Goal: Task Accomplishment & Management: Use online tool/utility

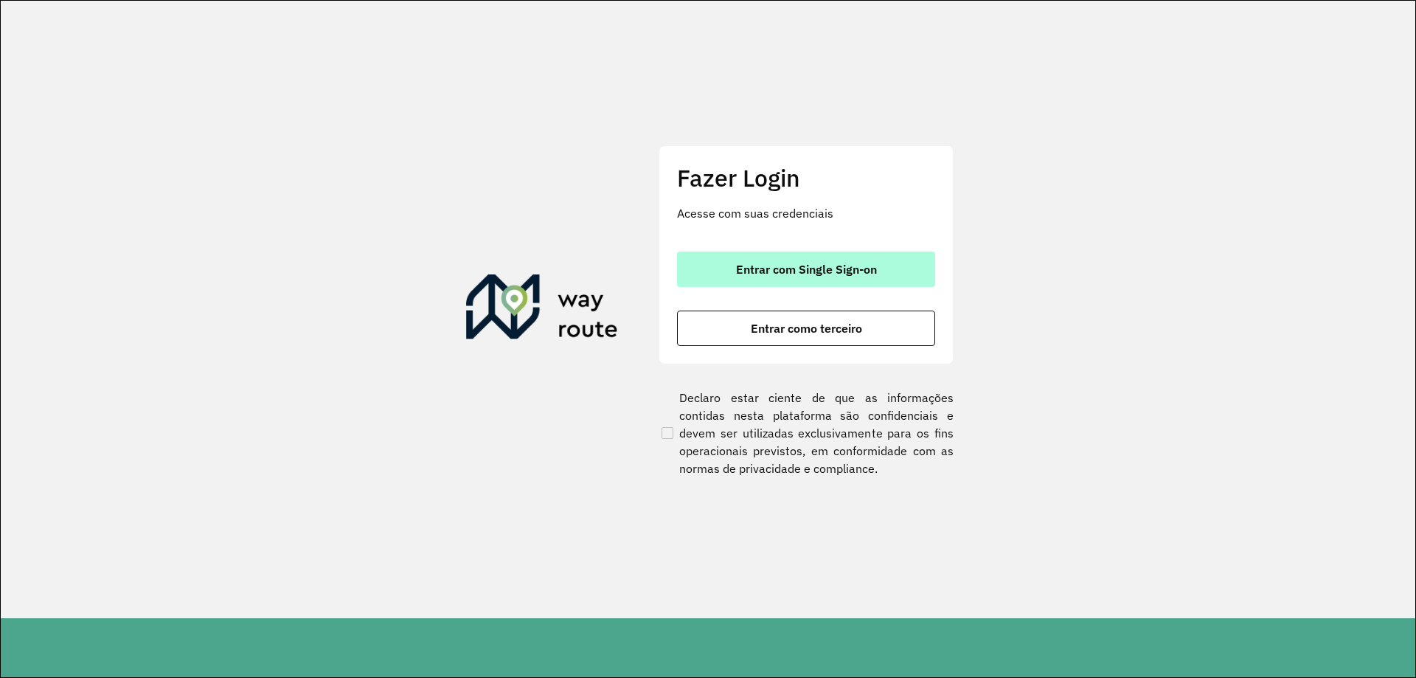
click at [833, 254] on button "Entrar com Single Sign-on" at bounding box center [806, 268] width 258 height 35
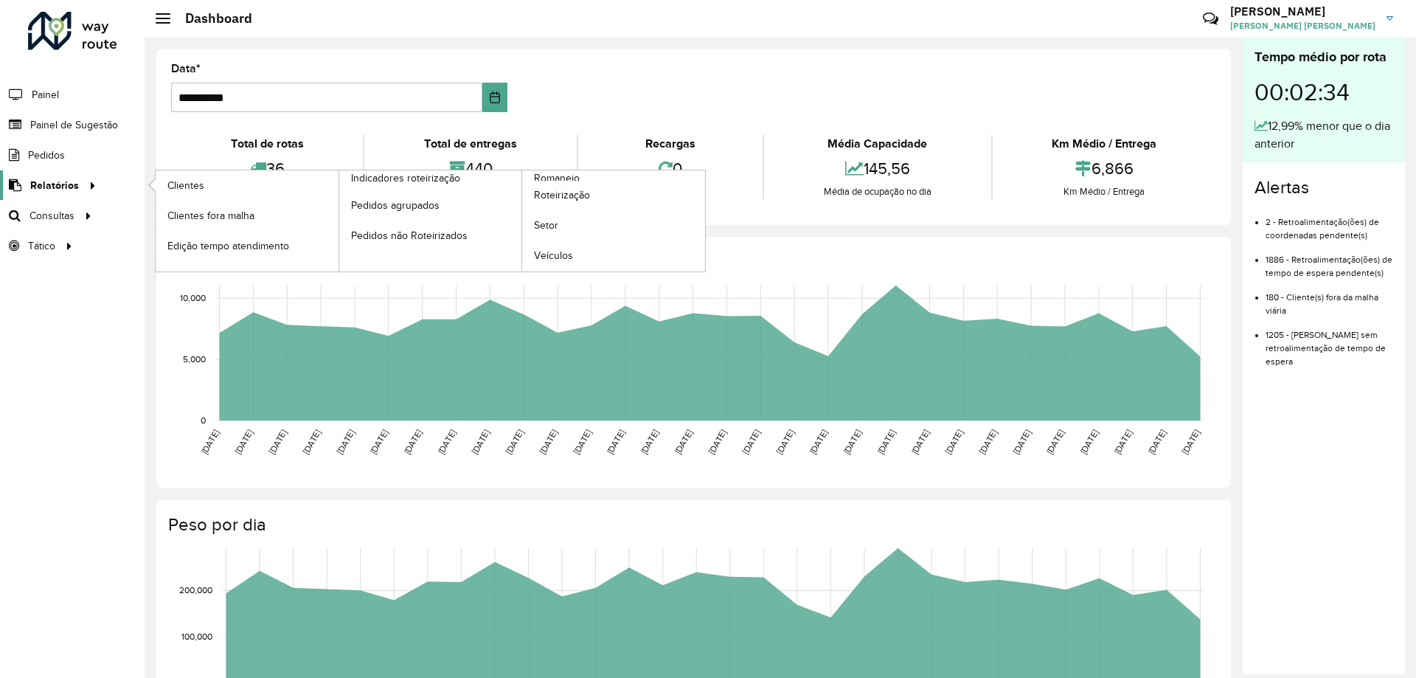
click at [62, 192] on span "Relatórios" at bounding box center [54, 185] width 49 height 15
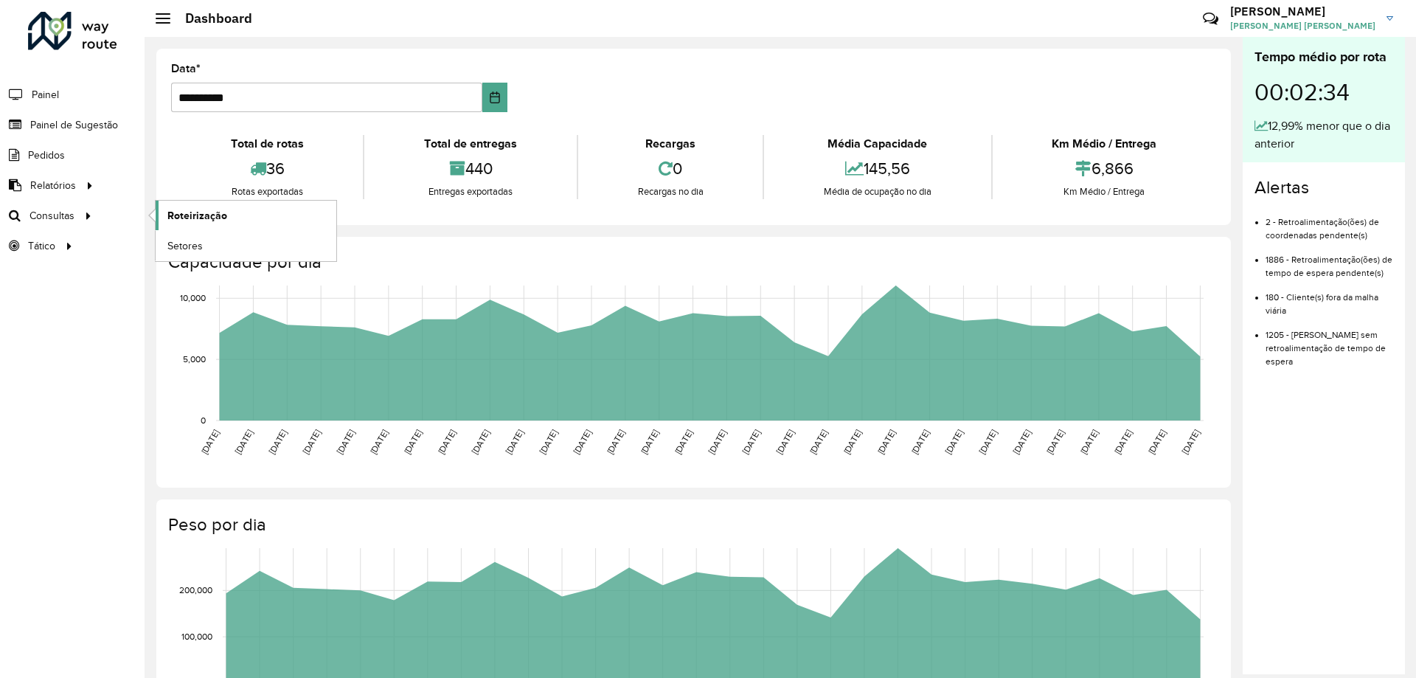
click at [195, 212] on span "Roteirização" at bounding box center [197, 215] width 60 height 15
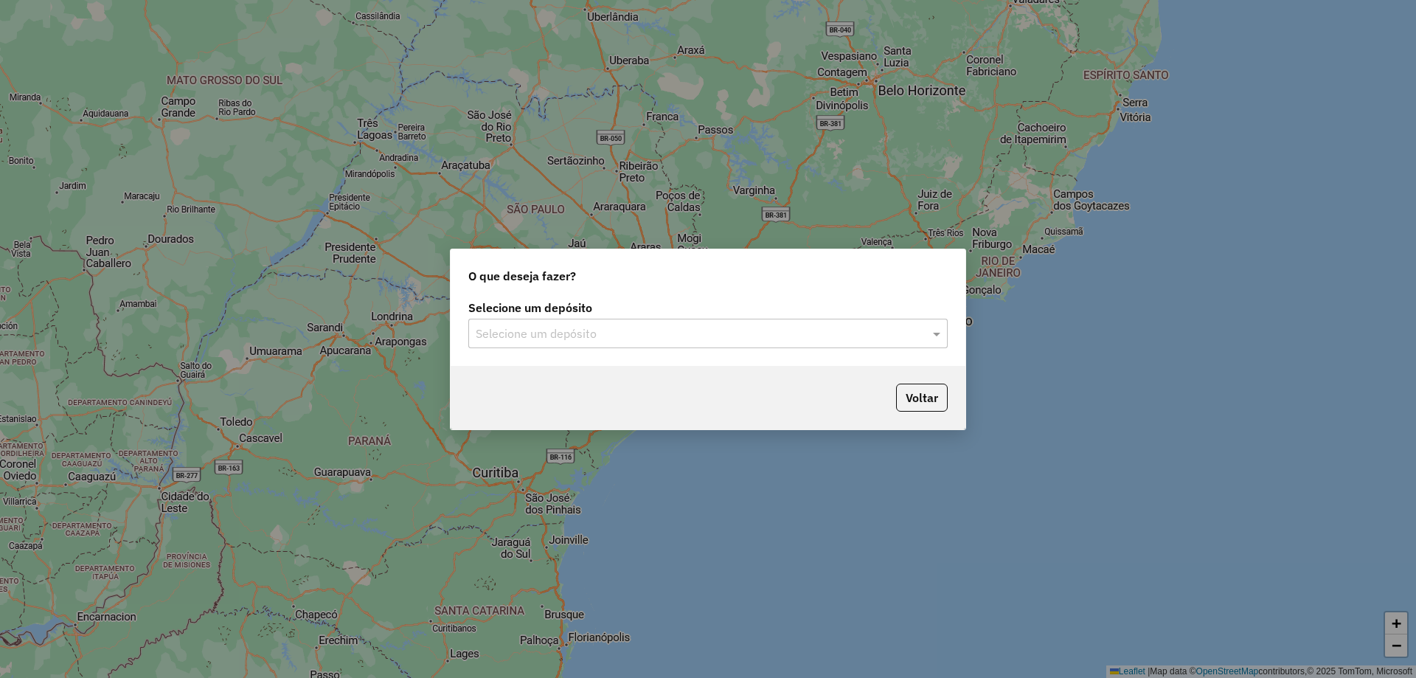
click at [709, 331] on input "text" at bounding box center [693, 334] width 435 height 18
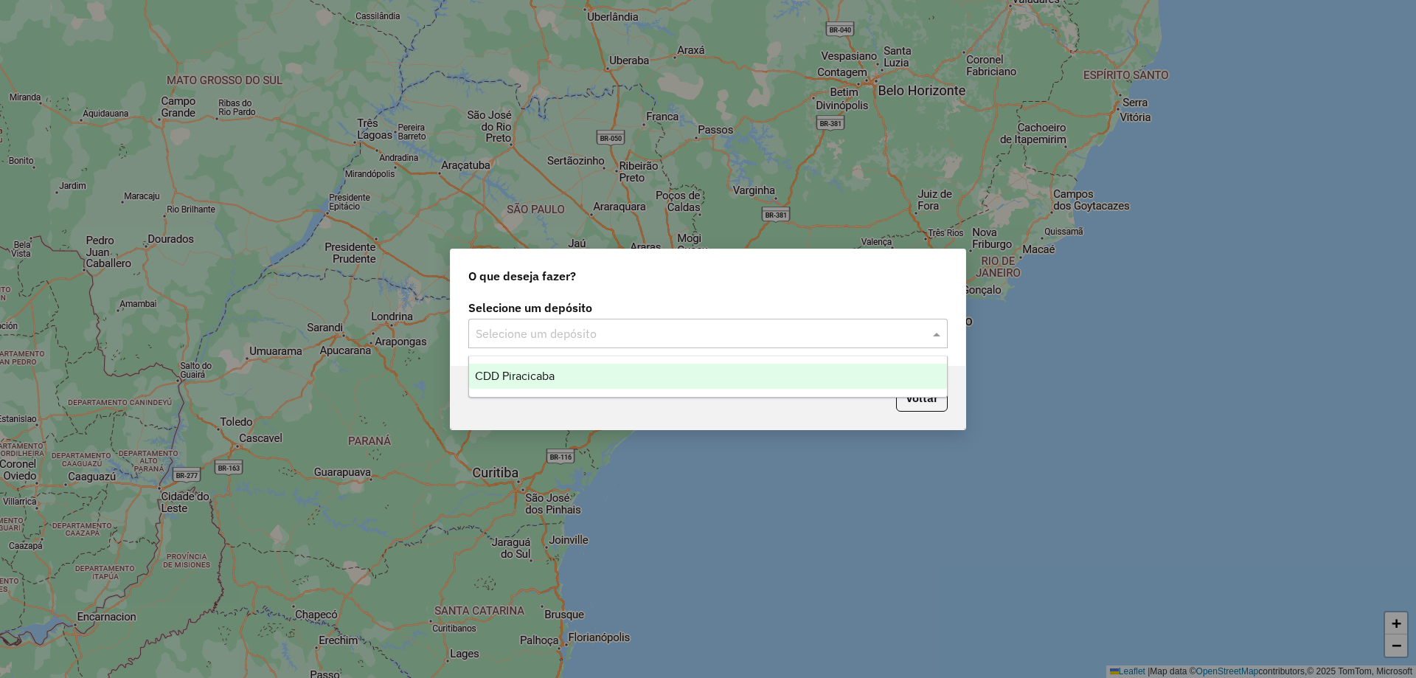
click at [525, 365] on div "CDD Piracicaba" at bounding box center [708, 375] width 478 height 25
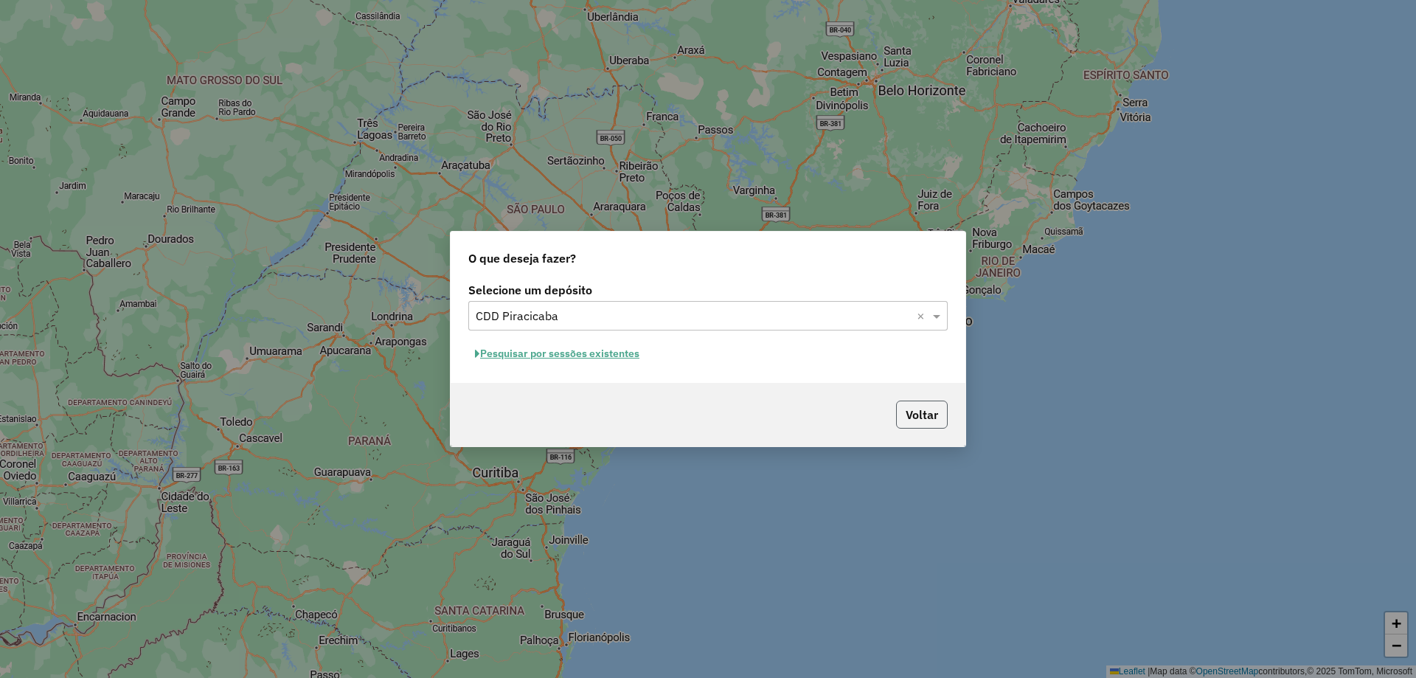
click at [940, 409] on button "Voltar" at bounding box center [922, 414] width 52 height 28
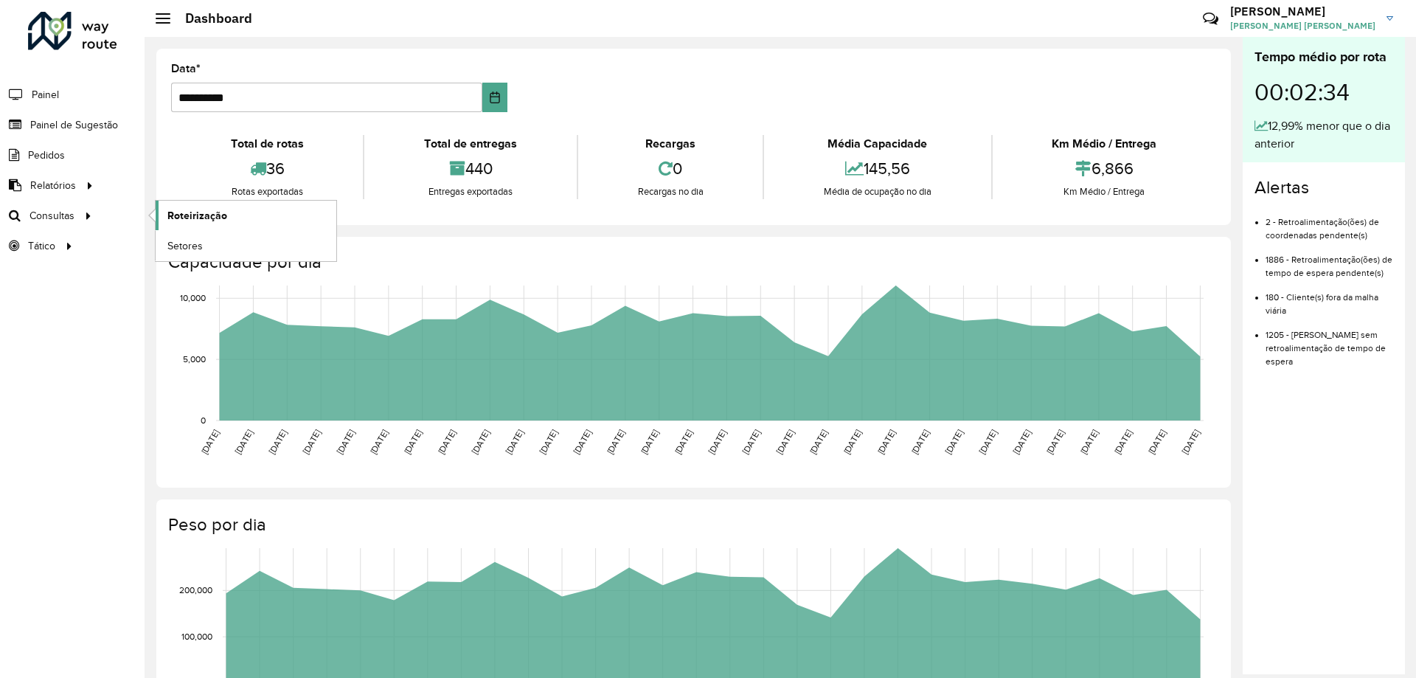
click at [202, 220] on span "Roteirização" at bounding box center [197, 215] width 60 height 15
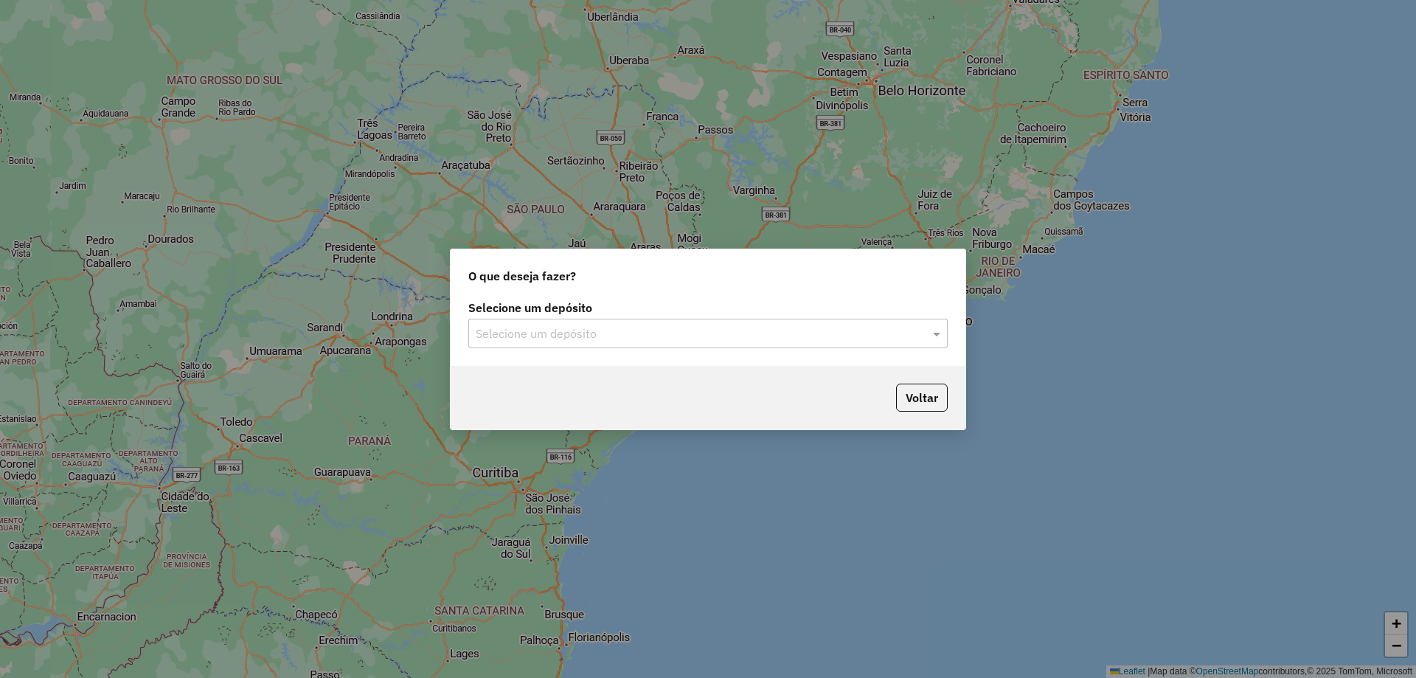
click at [621, 331] on input "text" at bounding box center [693, 334] width 435 height 18
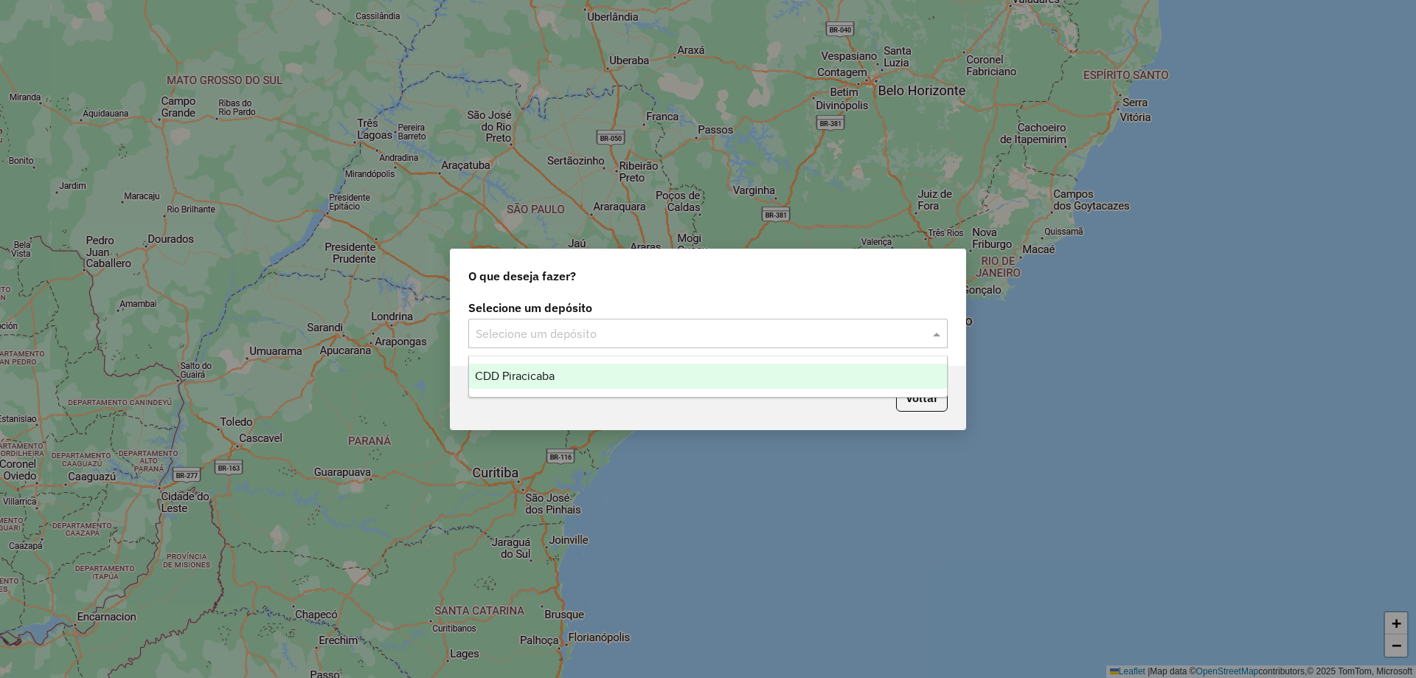
click at [565, 371] on div "CDD Piracicaba" at bounding box center [708, 375] width 478 height 25
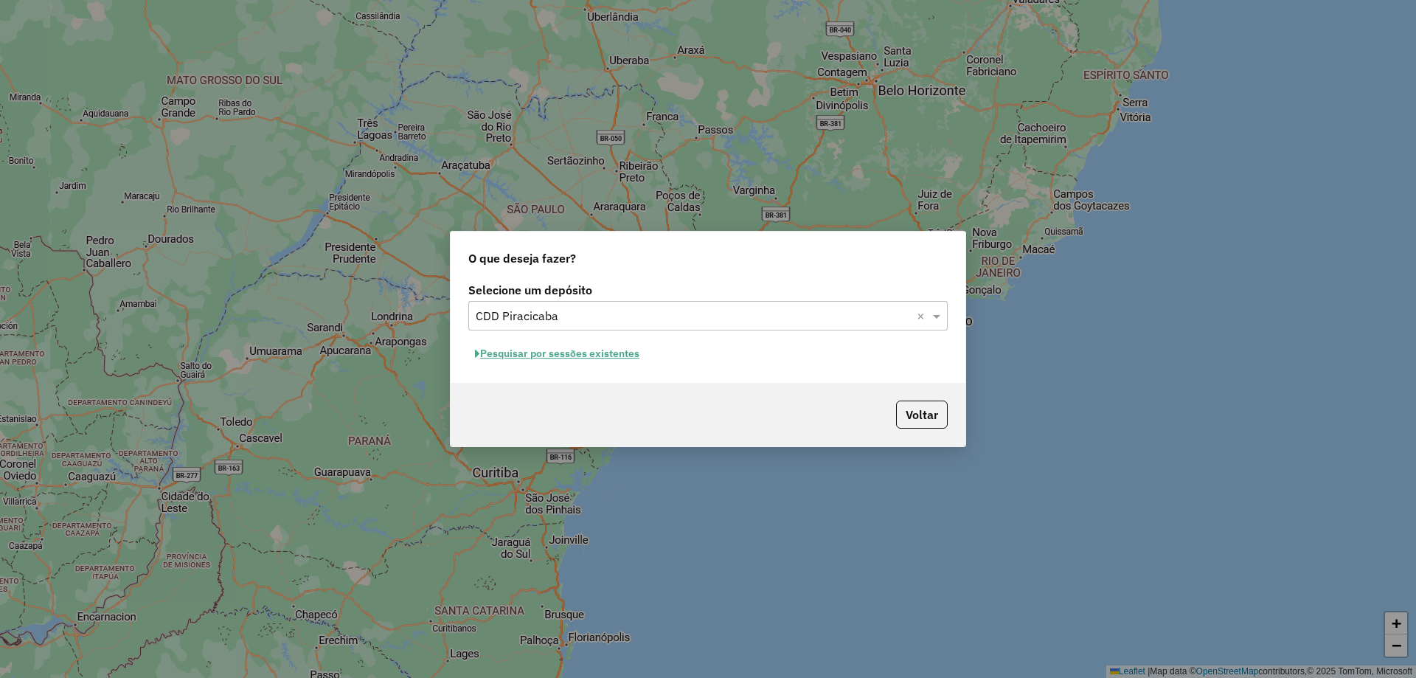
click at [551, 352] on button "Pesquisar por sessões existentes" at bounding box center [557, 353] width 178 height 23
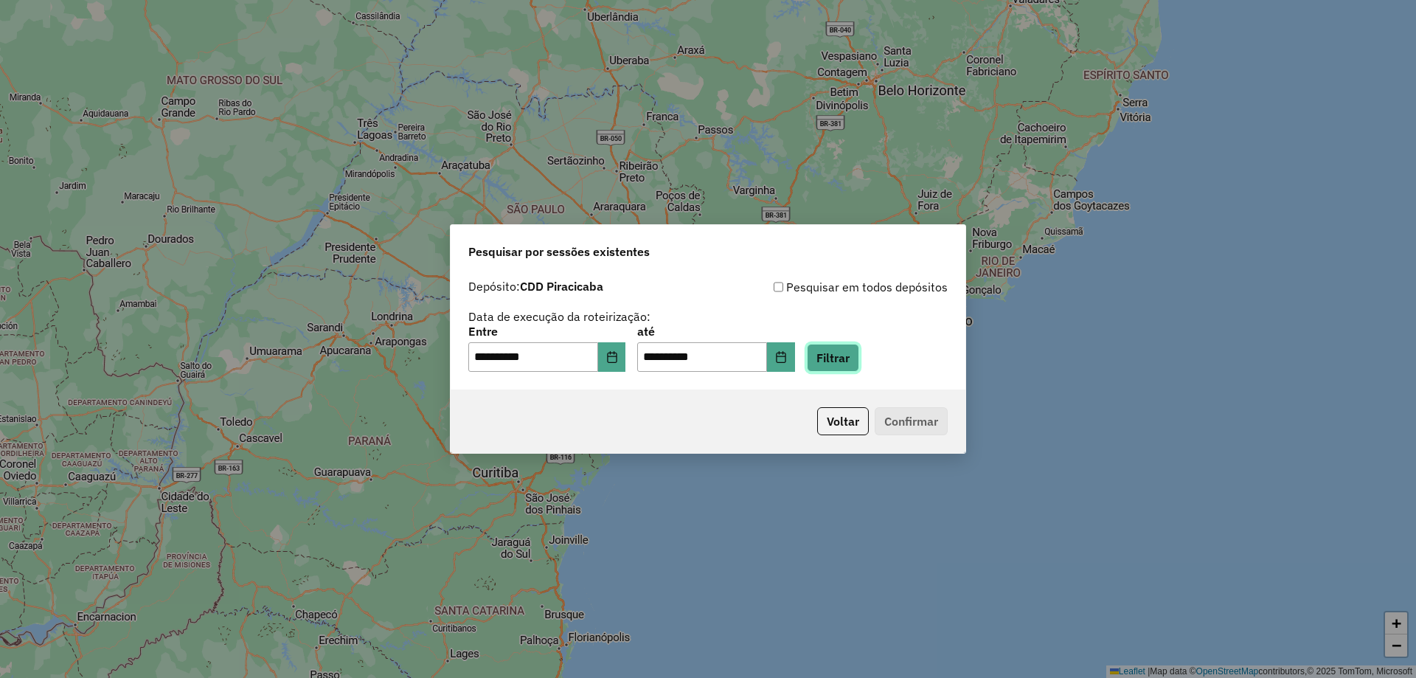
click at [859, 368] on button "Filtrar" at bounding box center [833, 358] width 52 height 28
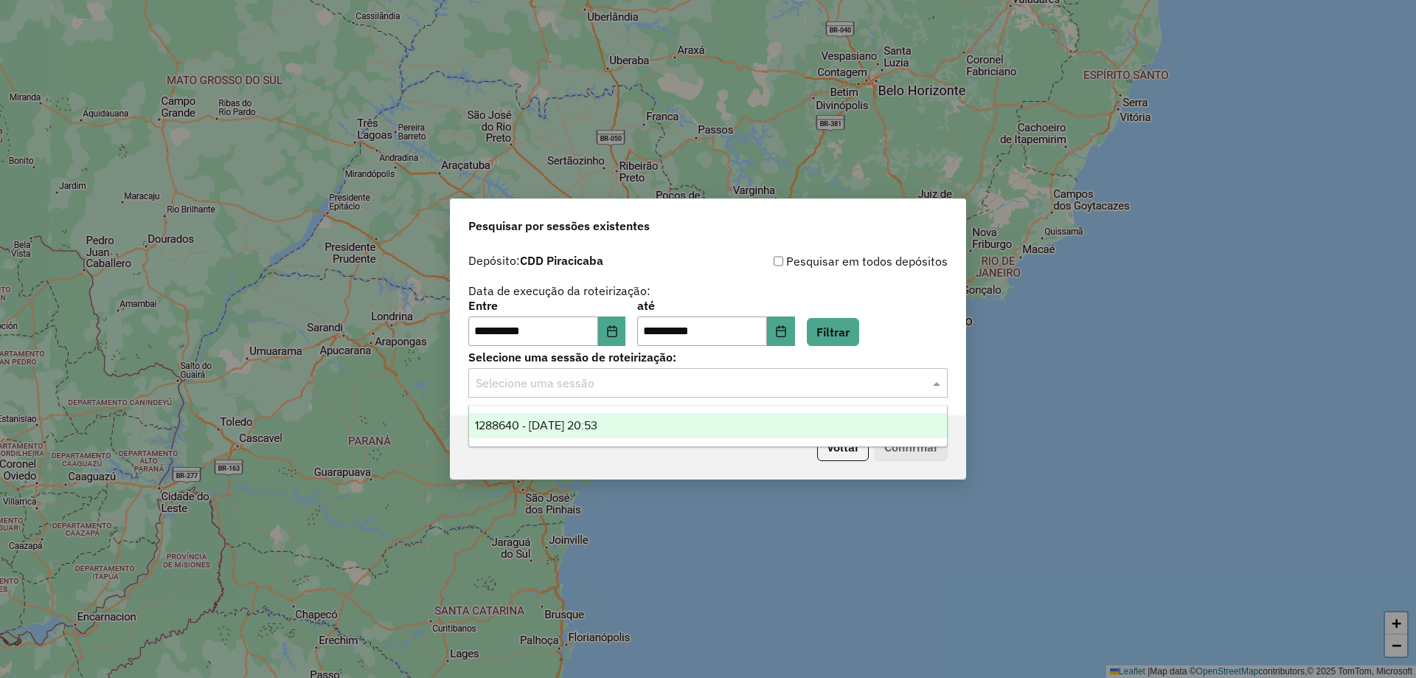
click at [567, 390] on input "text" at bounding box center [693, 384] width 435 height 18
click at [541, 423] on span "1288640 - 04/10/2025 20:53" at bounding box center [536, 425] width 122 height 13
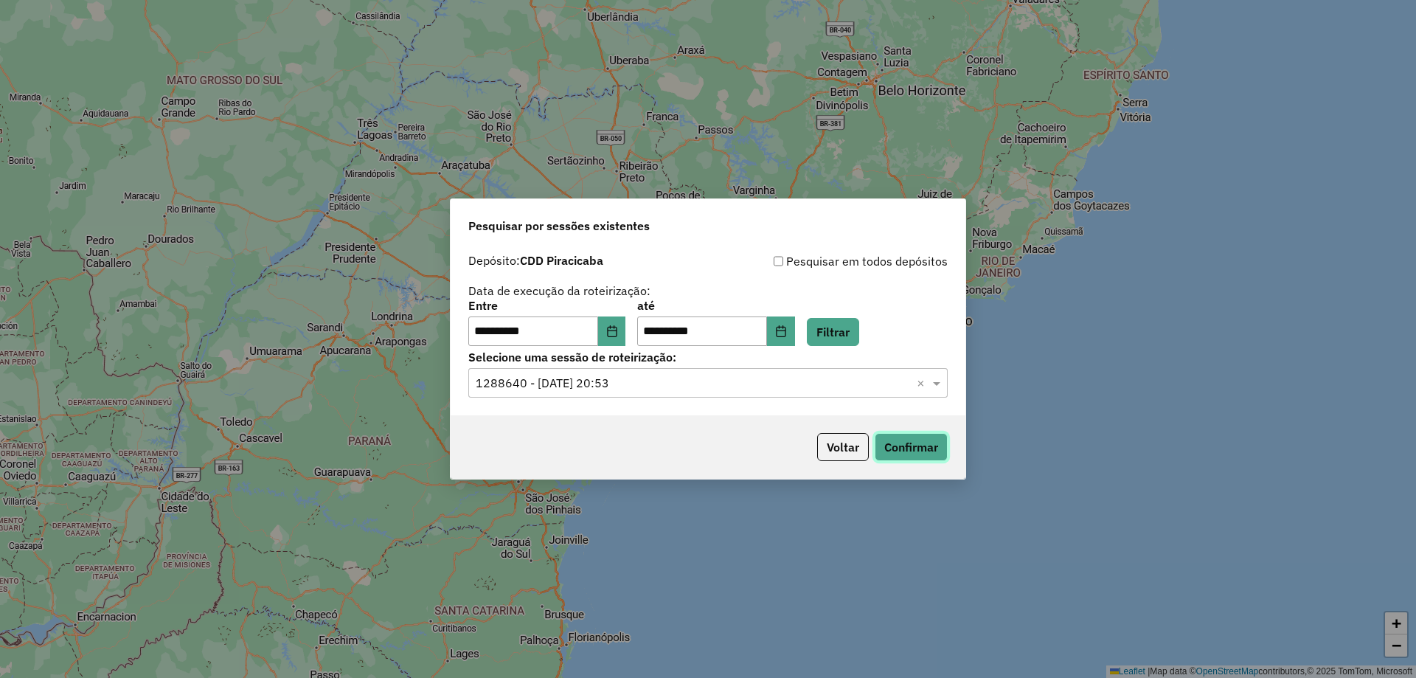
click at [912, 450] on button "Confirmar" at bounding box center [910, 447] width 73 height 28
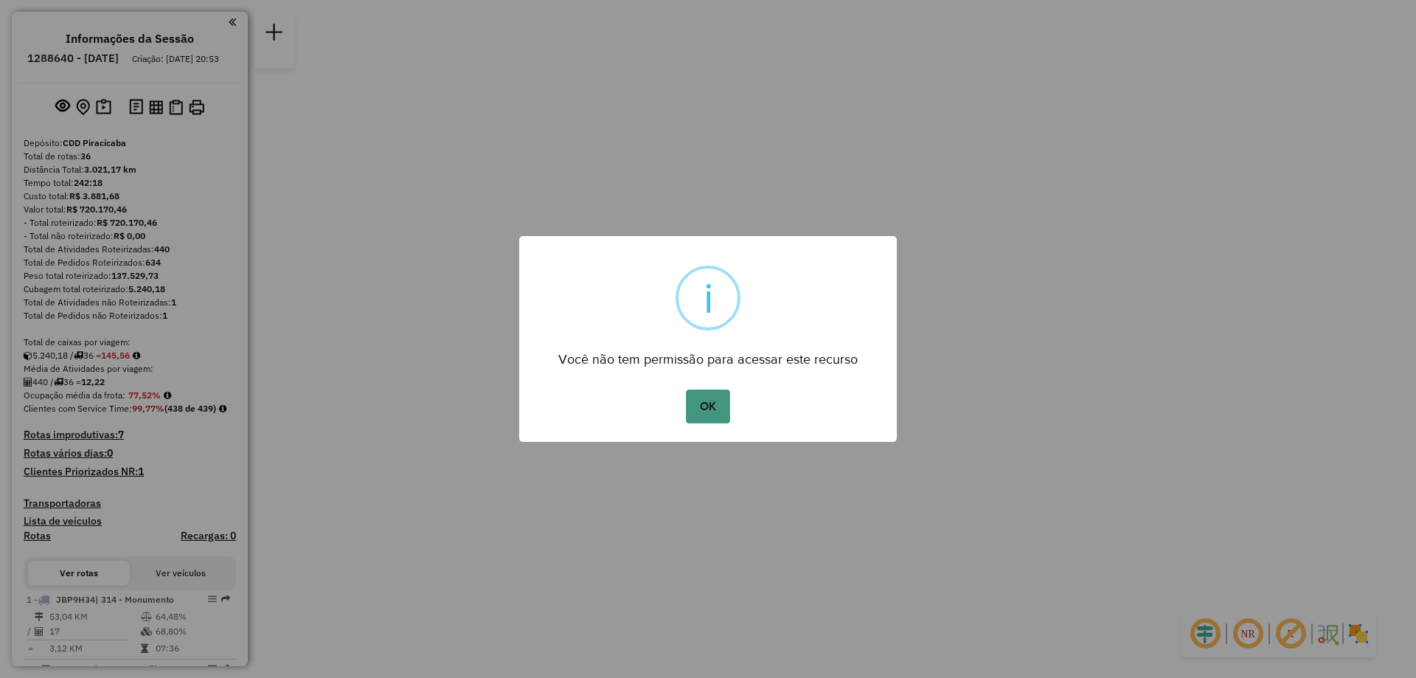
click at [721, 409] on button "OK" at bounding box center [707, 406] width 43 height 34
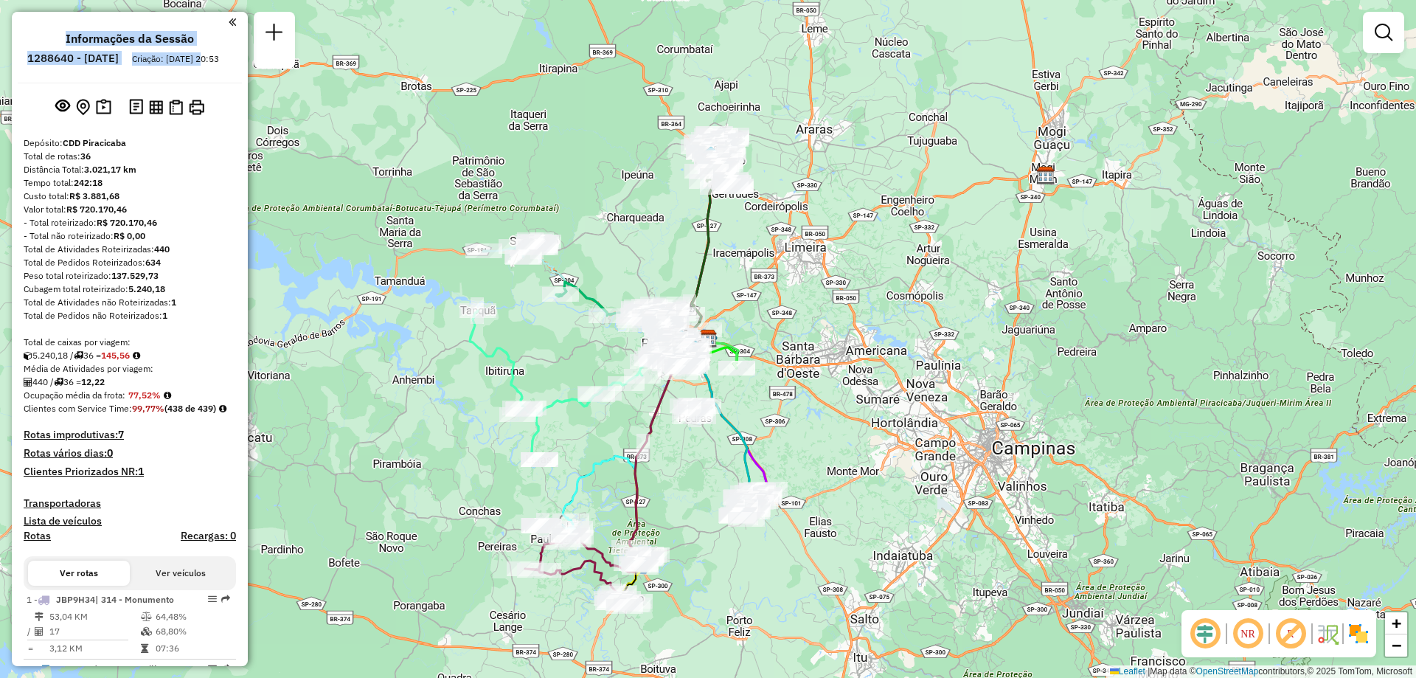
drag, startPoint x: 138, startPoint y: 80, endPoint x: 226, endPoint y: 78, distance: 87.8
click at [226, 71] on ul "Informações da Sessão 1288640 - [DATE] Criação: [DATE] 20:53" at bounding box center [130, 51] width 224 height 39
